Goal: Answer question/provide support

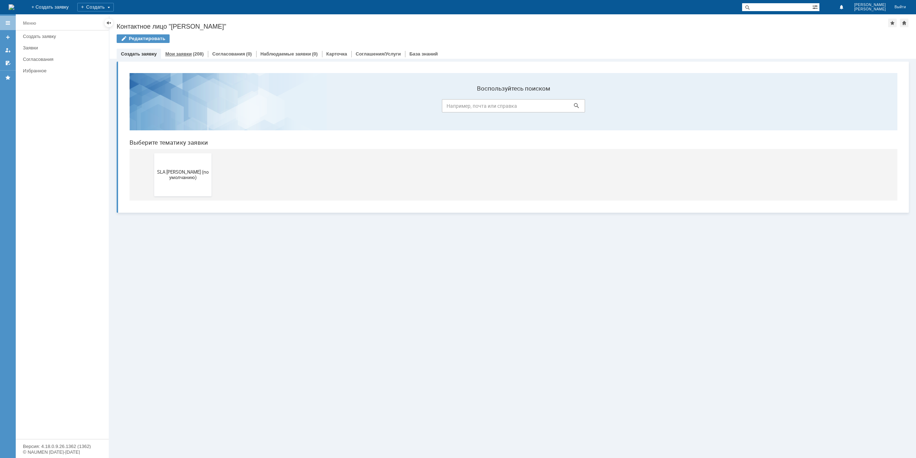
click at [185, 55] on link "Мои заявки" at bounding box center [178, 53] width 26 height 5
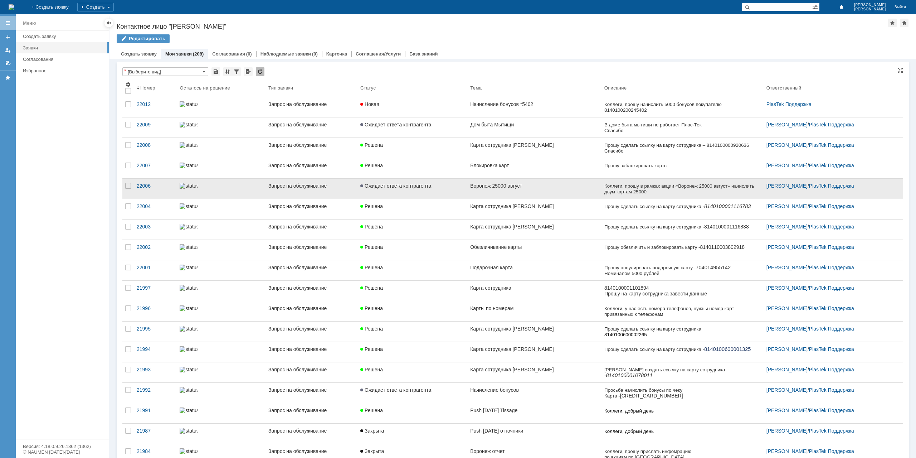
click at [555, 186] on div "Воронеж 25000 август" at bounding box center [534, 186] width 128 height 6
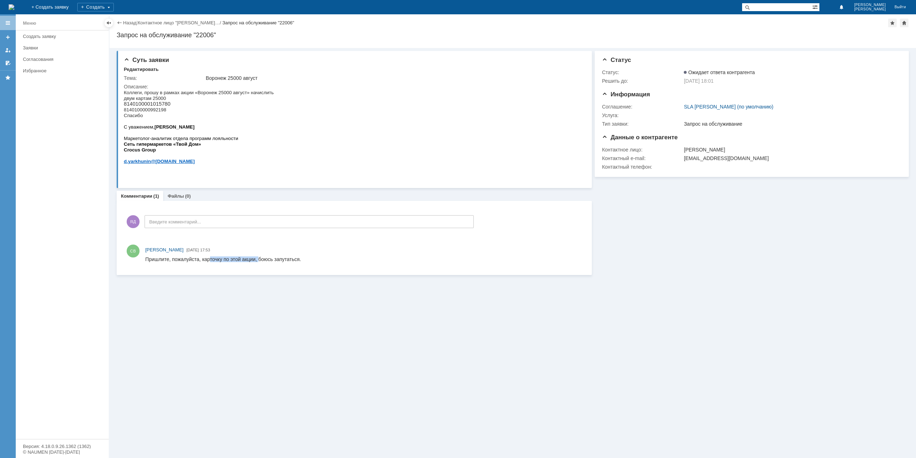
drag, startPoint x: 210, startPoint y: 261, endPoint x: 258, endPoint y: 261, distance: 47.9
click at [258, 261] on div "Пришлите, пожалуйста, карточку по этой акции, боюсь запутаться." at bounding box center [223, 259] width 156 height 6
click at [285, 260] on div "Пришлите, пожалуйста, карточку по этой акции, боюсь запутаться." at bounding box center [223, 259] width 156 height 6
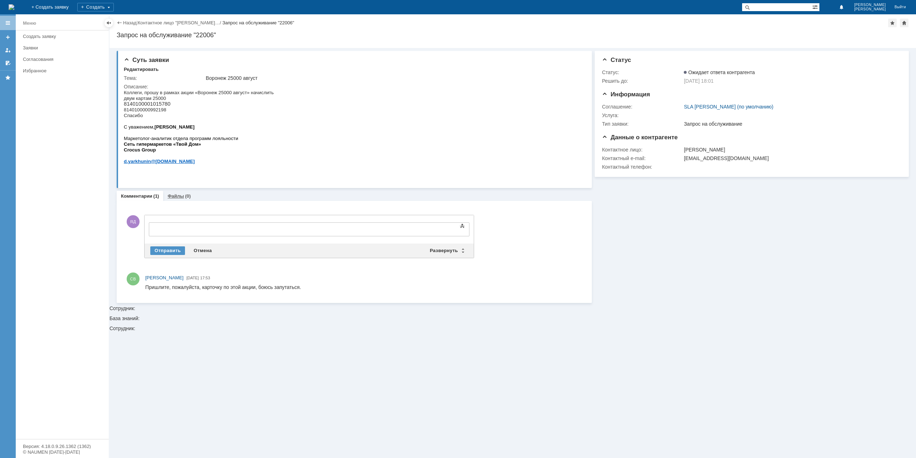
click at [180, 193] on link "Файлы" at bounding box center [175, 195] width 16 height 5
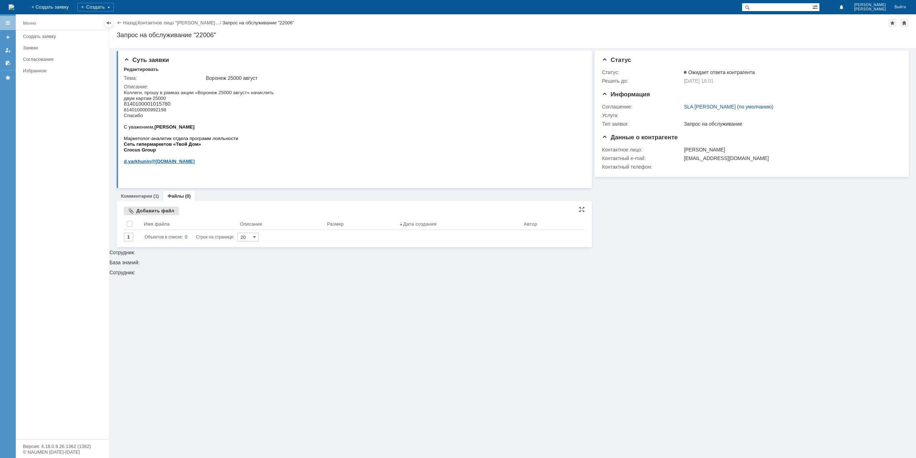
click at [137, 210] on div "Добавить файл" at bounding box center [151, 210] width 55 height 9
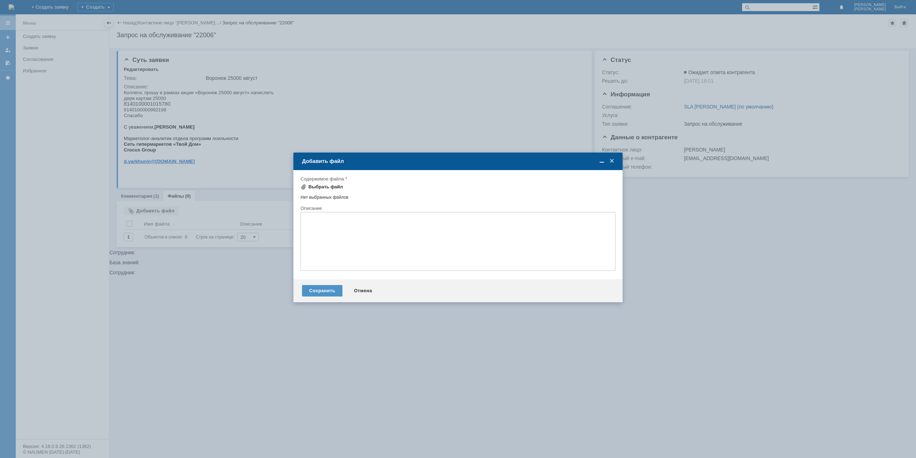
click at [315, 186] on div "Выбрать файл" at bounding box center [325, 187] width 35 height 6
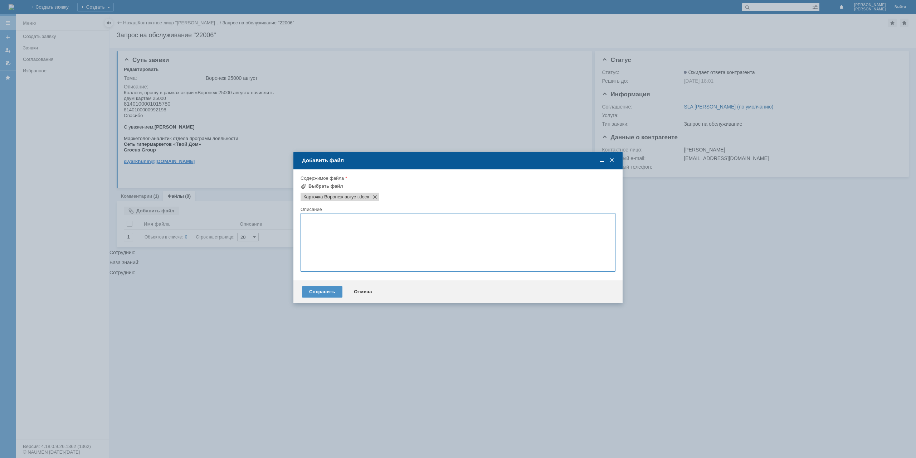
click at [330, 227] on textarea at bounding box center [457, 242] width 315 height 59
type textarea "Вот карточка по акции"
click at [317, 297] on div "Сохранить" at bounding box center [322, 291] width 40 height 11
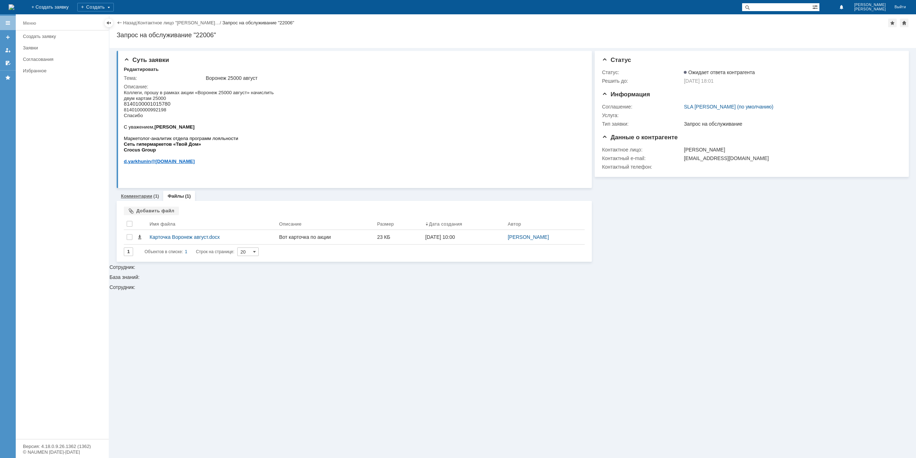
click at [138, 195] on link "Комментарии" at bounding box center [136, 195] width 31 height 5
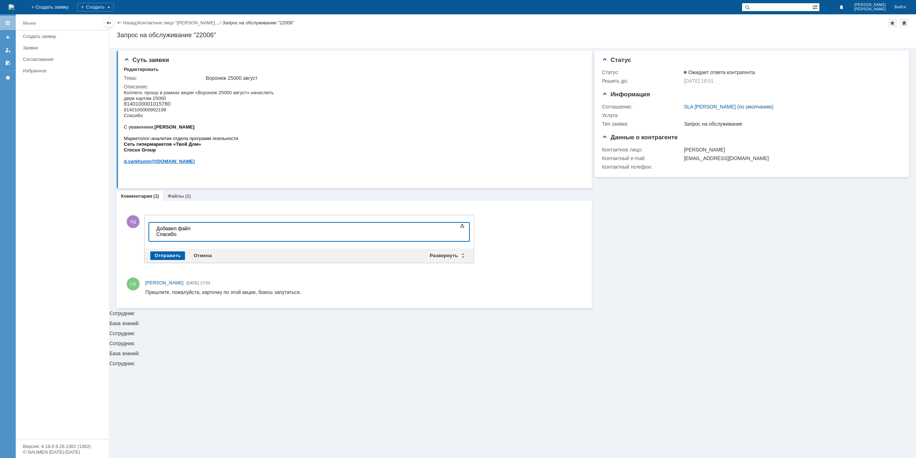
click at [167, 255] on div "Отправить" at bounding box center [167, 255] width 35 height 9
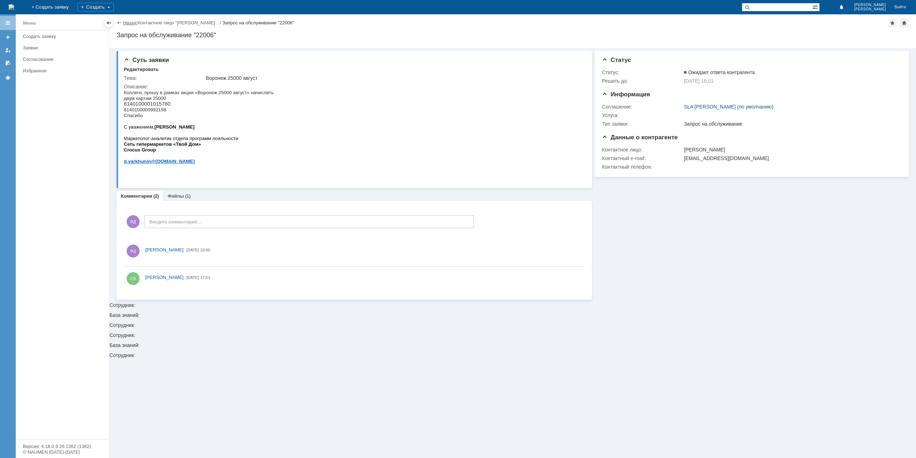
click at [127, 21] on link "Назад" at bounding box center [129, 22] width 13 height 5
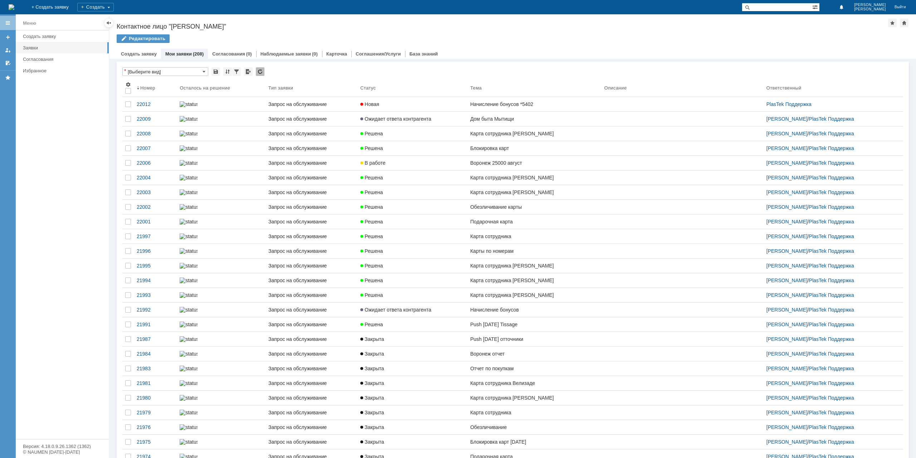
click at [548, 119] on link "Дом быта Мытищи" at bounding box center [534, 119] width 134 height 14
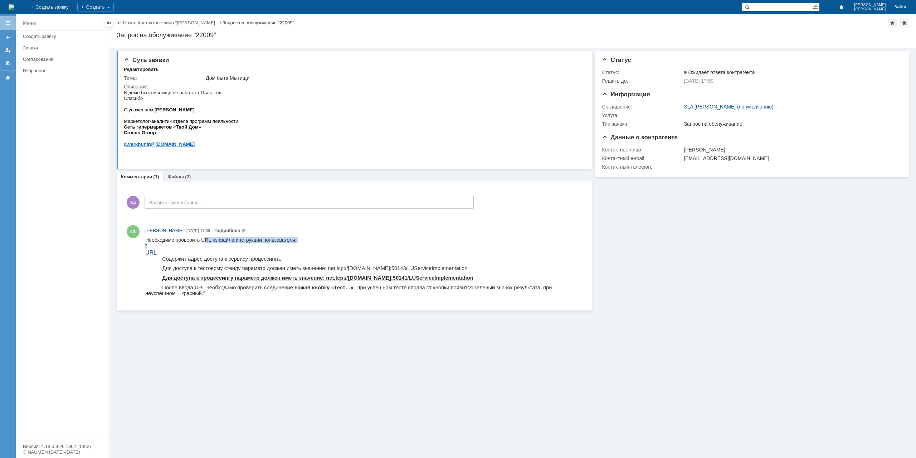
drag, startPoint x: 203, startPoint y: 239, endPoint x: 337, endPoint y: 244, distance: 133.9
click at [337, 244] on body "Необходимо проверить URL из файла инструкции пользователя. " URL Содержит адрес…" at bounding box center [363, 268] width 436 height 63
click at [337, 244] on div """ at bounding box center [363, 246] width 436 height 6
drag, startPoint x: 201, startPoint y: 259, endPoint x: 283, endPoint y: 261, distance: 81.6
click at [283, 261] on p "Содержит адрес доступа к сервису процессинга." at bounding box center [363, 259] width 436 height 6
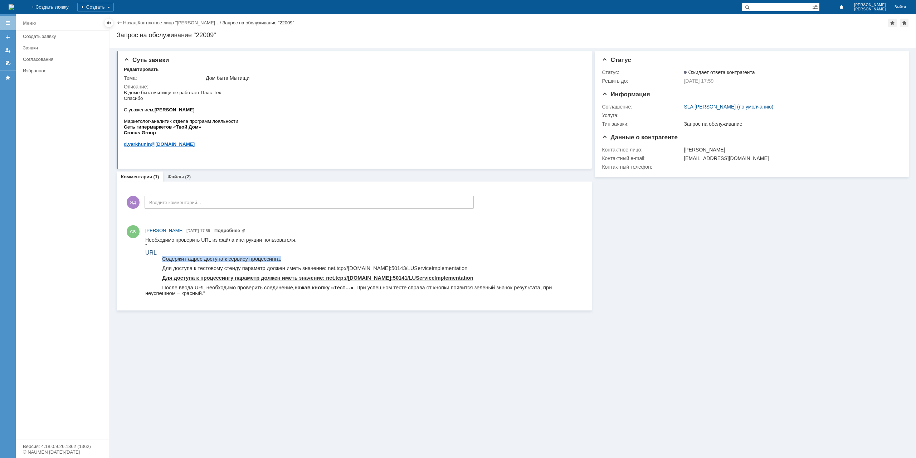
click at [283, 261] on p "Содержит адрес доступа к сервису процессинга." at bounding box center [363, 259] width 436 height 6
drag, startPoint x: 166, startPoint y: 269, endPoint x: 304, endPoint y: 271, distance: 138.8
click at [304, 271] on p "Для доступа к тестовому стенду параметр должен иметь значение: net.tcp://[DOMAI…" at bounding box center [363, 268] width 436 height 6
click at [147, 254] on h3 "URL" at bounding box center [363, 252] width 436 height 6
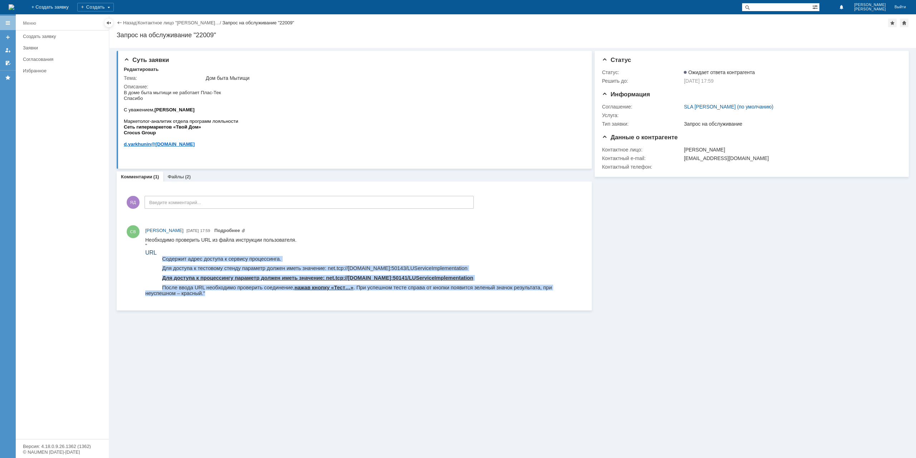
drag, startPoint x: 162, startPoint y: 258, endPoint x: 576, endPoint y: 289, distance: 415.0
click at [576, 289] on html "Необходимо проверить URL из файла инструкции пользователя. " URL Содержит адрес…" at bounding box center [363, 268] width 436 height 63
copy body "Содержит адрес доступа к сервису процессинга. Для доступа к тестовому стенду па…"
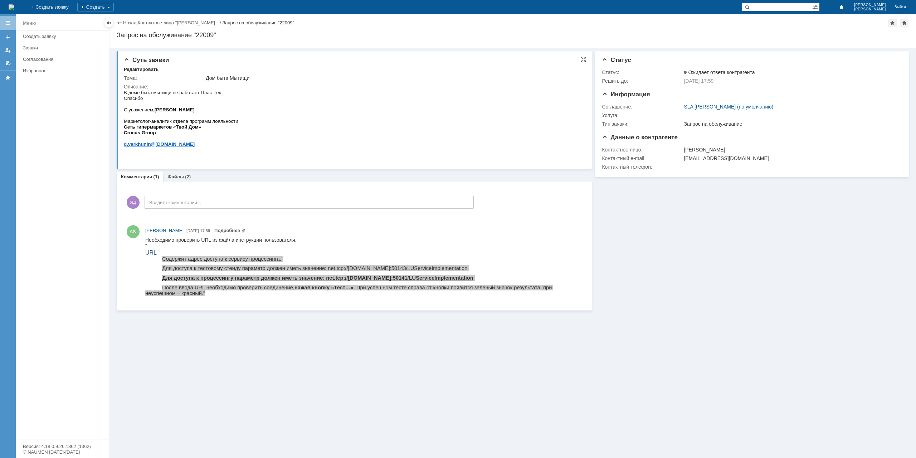
click at [243, 105] on html "В доме быта мытищи не работает Плас-Тек Спасибо С уважением, [PERSON_NAME] Марк…" at bounding box center [352, 120] width 457 height 63
drag, startPoint x: 734, startPoint y: 80, endPoint x: 664, endPoint y: 80, distance: 69.8
click at [664, 80] on tr "Решить до: [DATE] 17:59" at bounding box center [750, 81] width 297 height 9
click at [702, 88] on div "Статус Статус: Ожидает ответа контрагента Решить до: [DATE] 17:59" at bounding box center [752, 74] width 300 height 34
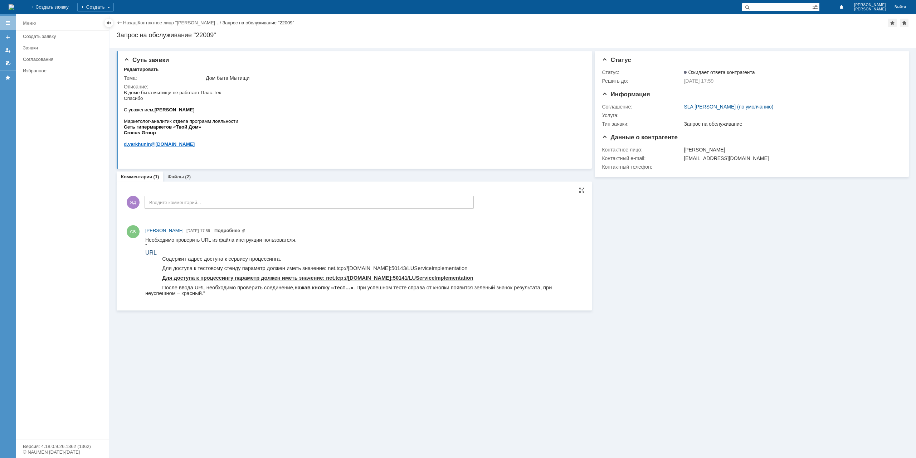
click at [315, 253] on h3 "URL" at bounding box center [363, 252] width 436 height 6
drag, startPoint x: 300, startPoint y: 239, endPoint x: 146, endPoint y: 240, distance: 154.9
click at [146, 240] on div "Необходимо проверить URL из файла инструкции пользователя." at bounding box center [363, 240] width 436 height 6
copy div "Необходимо проверить URL из файла инструкции пользователя."
click at [136, 21] on div "Назад | Контактное лицо "[PERSON_NAME]… / Запрос на обслуживание "22009"" at bounding box center [513, 23] width 792 height 9
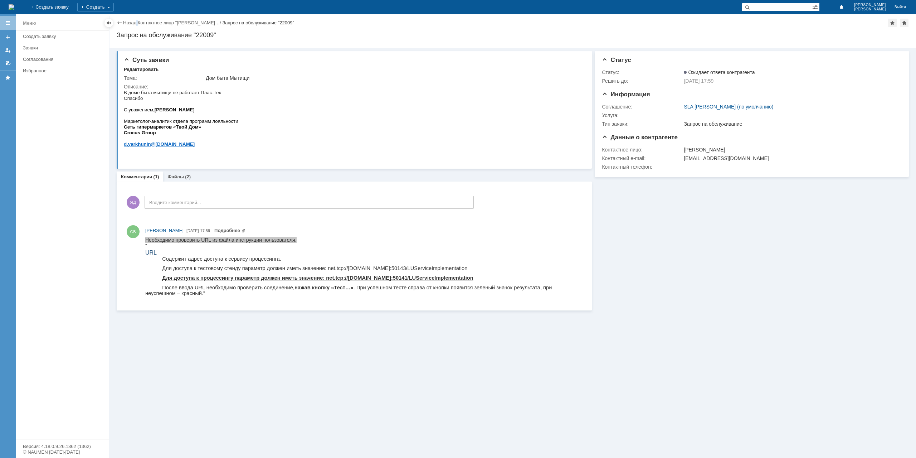
click at [133, 24] on link "Назад" at bounding box center [129, 22] width 13 height 5
